Goal: Task Accomplishment & Management: Use online tool/utility

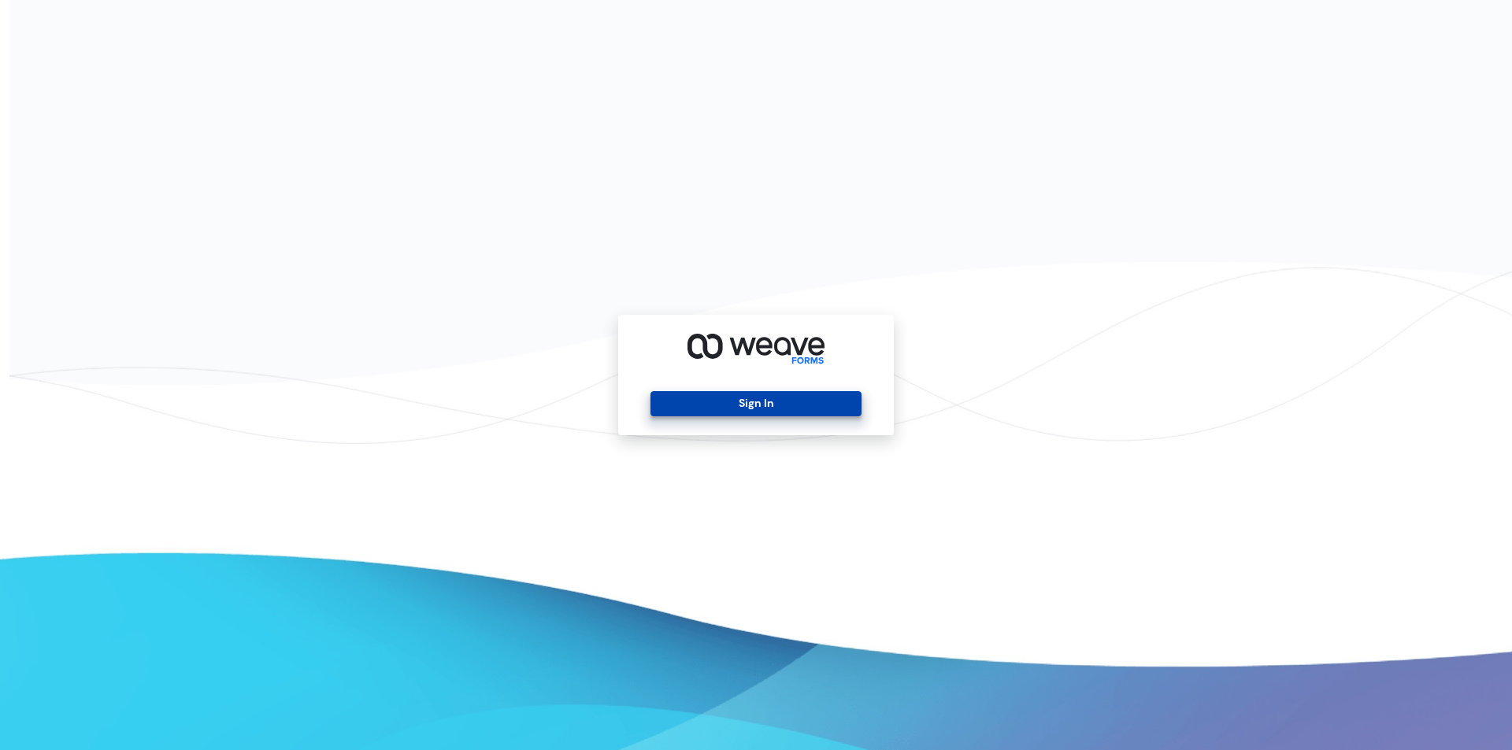
click at [846, 404] on button "Sign In" at bounding box center [755, 403] width 210 height 25
click at [784, 404] on button "Sign In" at bounding box center [755, 403] width 210 height 25
